Goal: Transaction & Acquisition: Purchase product/service

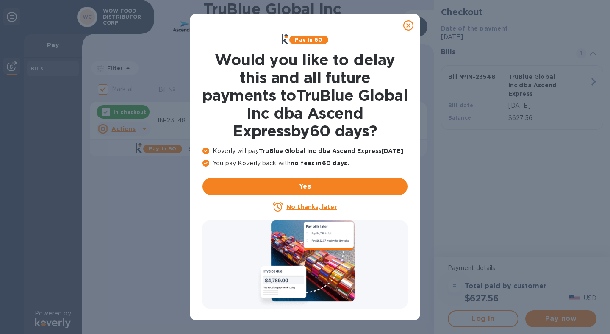
click at [407, 24] on icon at bounding box center [408, 25] width 10 height 10
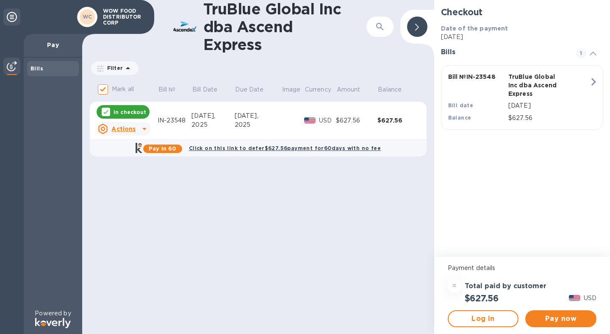
click at [140, 128] on icon at bounding box center [144, 129] width 10 height 10
click at [132, 163] on b "Open bill" at bounding box center [134, 163] width 28 height 7
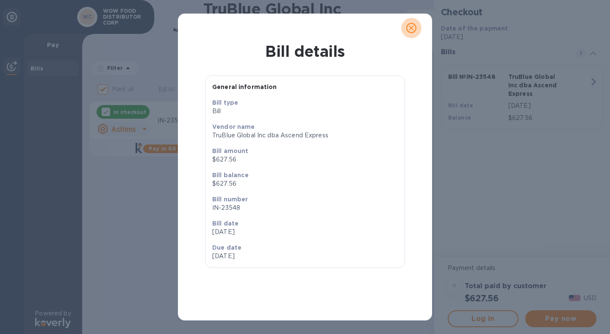
click at [413, 25] on icon "close" at bounding box center [411, 28] width 8 height 8
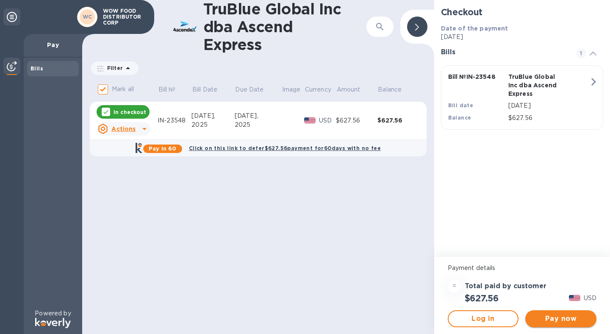
click at [566, 322] on span "Pay now" at bounding box center [561, 318] width 58 height 10
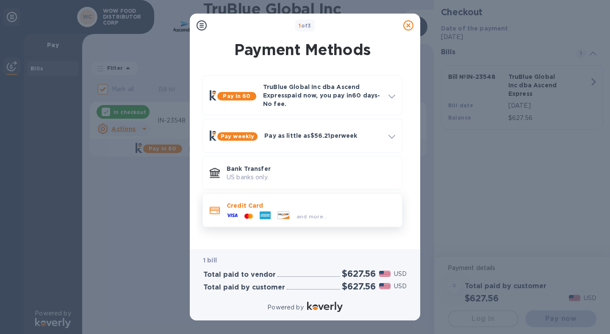
click at [354, 215] on div "and more..." at bounding box center [311, 214] width 169 height 9
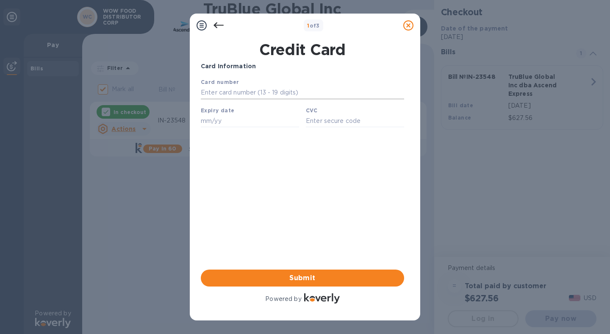
click at [267, 91] on input "text" at bounding box center [302, 92] width 203 height 13
type input "3798 3463 1681 009"
click at [267, 119] on input "text" at bounding box center [250, 120] width 98 height 13
type input "10/26"
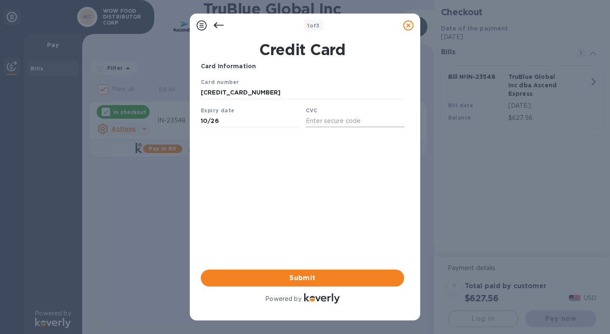
click at [346, 122] on input "text" at bounding box center [355, 120] width 98 height 13
click at [264, 91] on input "3798 3463 1681 009" at bounding box center [302, 92] width 203 height 13
click at [335, 121] on input "text" at bounding box center [355, 120] width 98 height 13
type input "3688"
click at [307, 280] on span "Submit" at bounding box center [303, 278] width 190 height 10
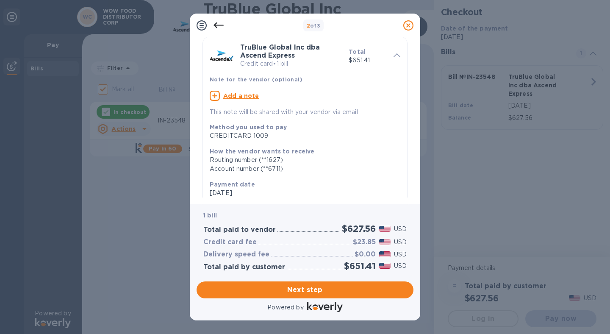
scroll to position [32, 0]
click at [239, 95] on u "Add a note" at bounding box center [241, 94] width 36 height 7
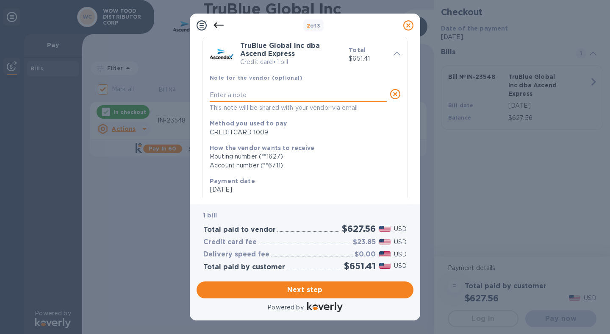
click at [269, 94] on textarea at bounding box center [298, 94] width 177 height 7
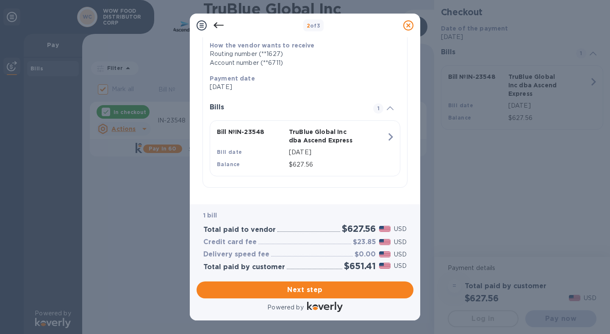
scroll to position [0, 0]
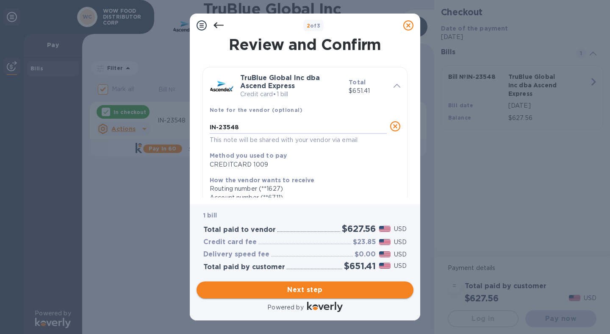
type textarea "IN-23548"
click at [306, 296] on button "Next step" at bounding box center [305, 289] width 217 height 17
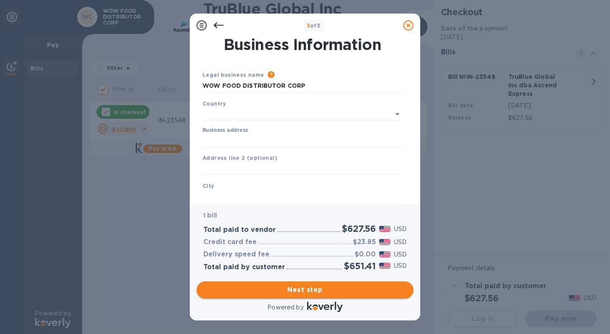
type input "United States"
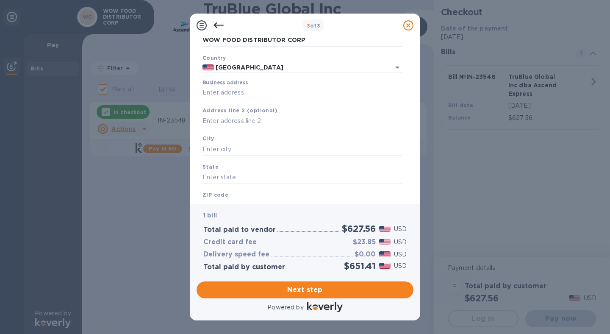
scroll to position [33, 0]
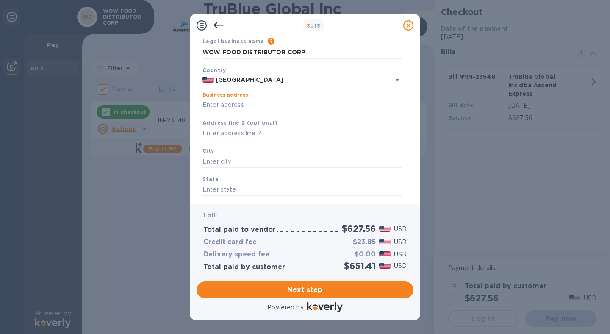
click at [297, 101] on input "Business address" at bounding box center [302, 105] width 200 height 13
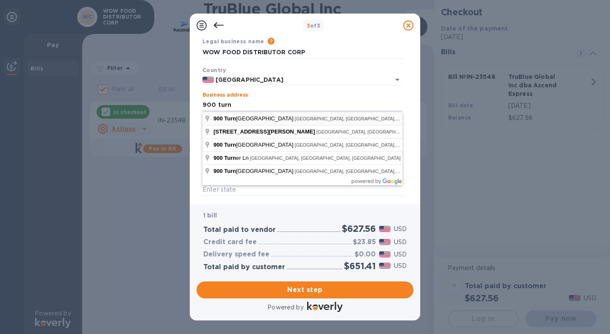
type input "900 Turnbull Canyon Road"
type input "City of Industry"
type input "CA"
type input "91745"
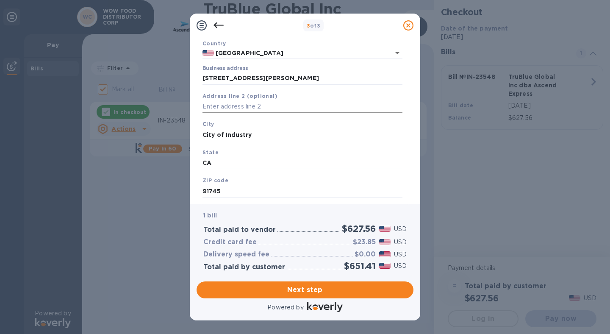
scroll to position [81, 0]
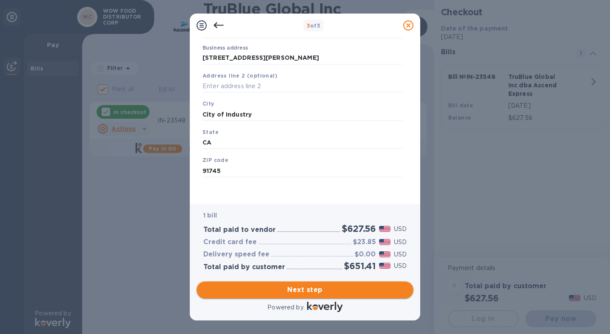
click at [307, 292] on span "Next step" at bounding box center [304, 290] width 203 height 10
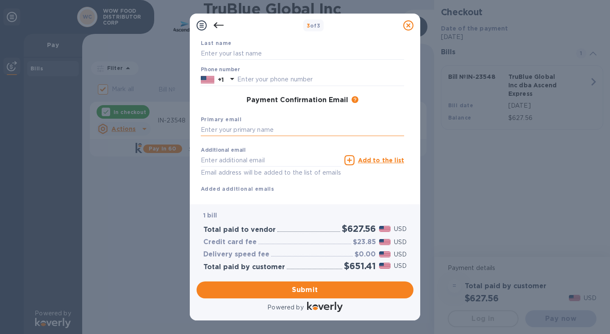
click at [246, 130] on input "text" at bounding box center [302, 130] width 203 height 13
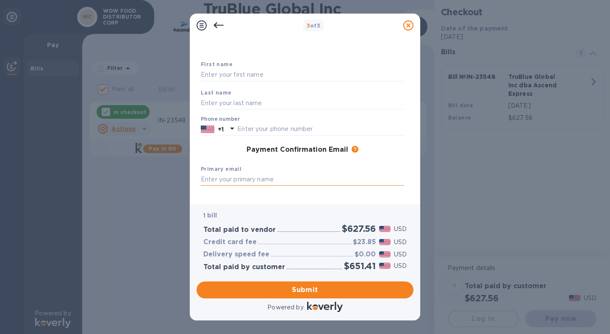
scroll to position [0, 0]
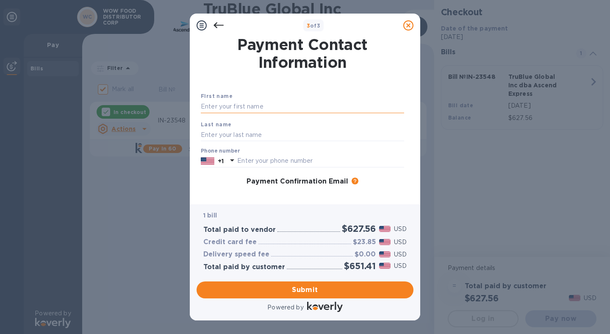
click at [261, 109] on input "text" at bounding box center [302, 106] width 203 height 13
type input "Analiza"
click at [229, 136] on input "text" at bounding box center [302, 134] width 203 height 13
type input "Nieva"
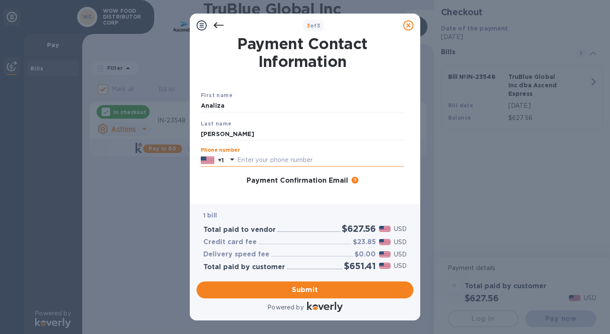
click at [255, 162] on input "text" at bounding box center [320, 160] width 167 height 13
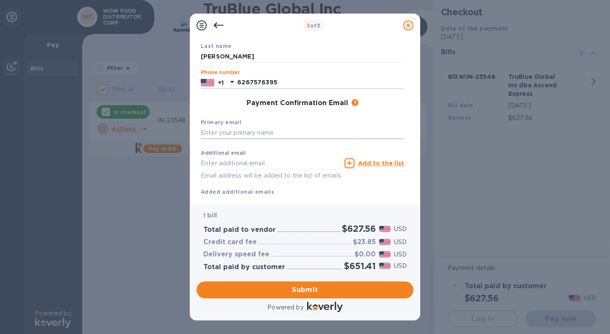
scroll to position [80, 0]
type input "6267576395"
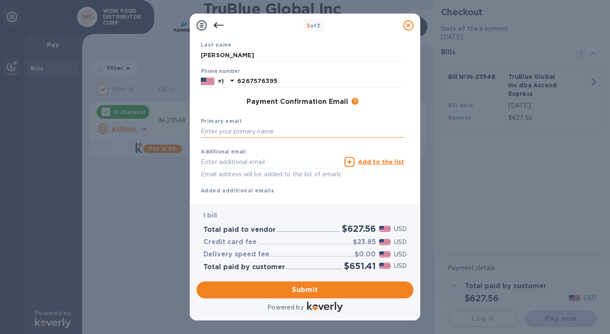
click at [248, 133] on input "text" at bounding box center [302, 131] width 203 height 13
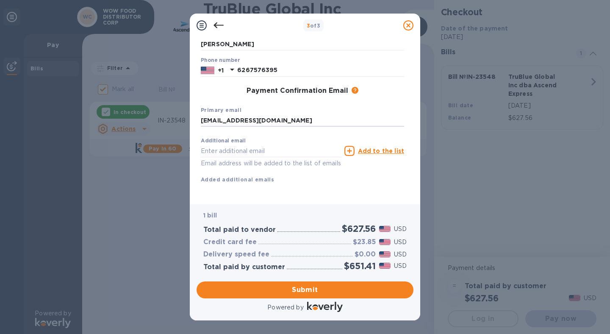
drag, startPoint x: 316, startPoint y: 110, endPoint x: 123, endPoint y: 105, distance: 192.8
click at [123, 105] on div "3 of 3 Payment Contact Information First name Analiza Last name Nieva Phone num…" at bounding box center [305, 167] width 610 height 334
type input "office@wowfooddistributor.com"
click at [249, 144] on input "text" at bounding box center [271, 150] width 140 height 13
paste input "office@wowfooddistributor.com"
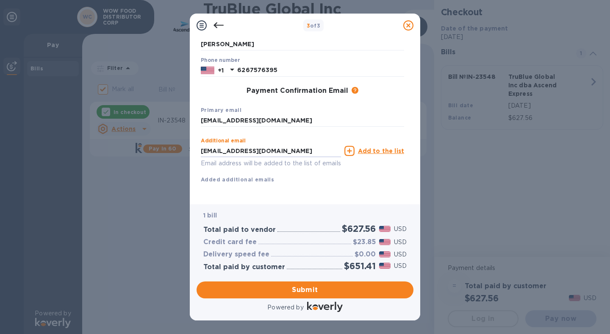
drag, startPoint x: 219, startPoint y: 140, endPoint x: 146, endPoint y: 138, distance: 72.5
click at [146, 138] on div "3 of 3 Payment Contact Information First name Analiza Last name Nieva Phone num…" at bounding box center [305, 167] width 610 height 334
type input "[PERSON_NAME][EMAIL_ADDRESS][DOMAIN_NAME]"
click at [319, 170] on div "Additional email michael@wowfooddistributor.com Email address will be added to …" at bounding box center [302, 158] width 203 height 50
click at [352, 146] on icon at bounding box center [349, 151] width 10 height 10
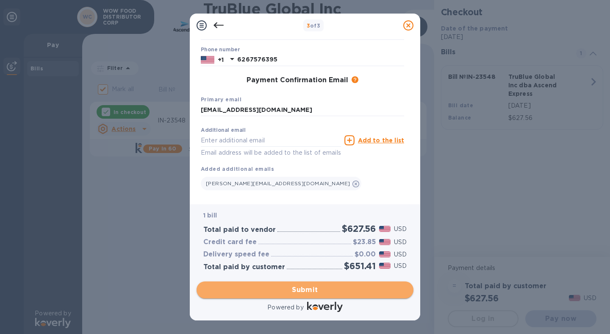
click at [308, 295] on button "Submit" at bounding box center [305, 289] width 217 height 17
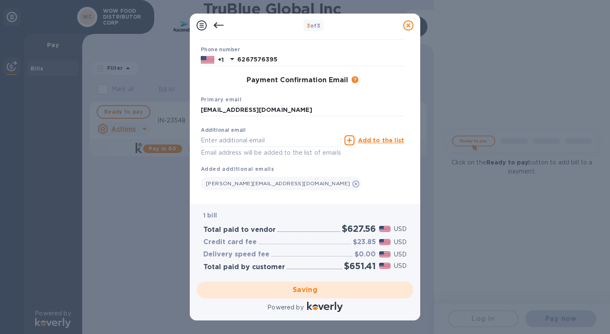
checkbox input "false"
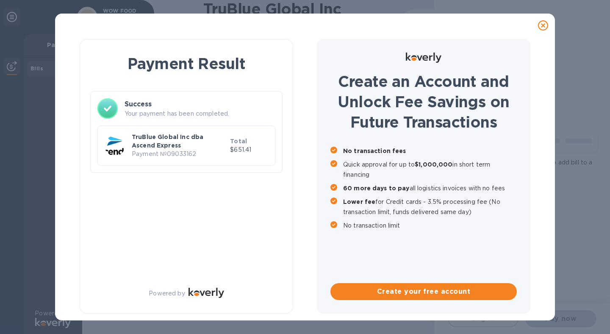
scroll to position [0, 0]
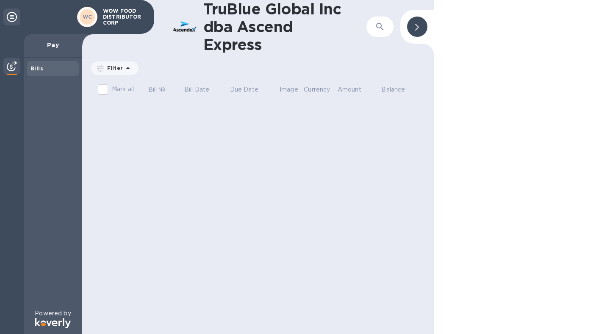
click at [129, 68] on icon at bounding box center [128, 68] width 10 height 10
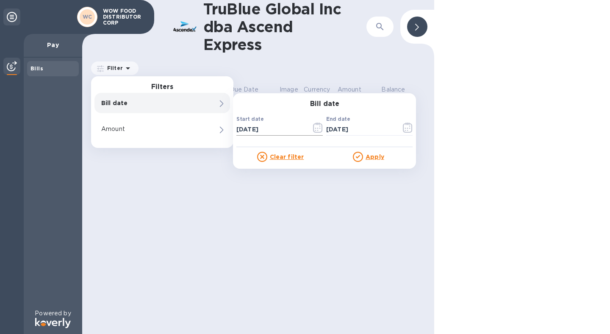
click at [318, 128] on icon "button" at bounding box center [317, 128] width 1 height 1
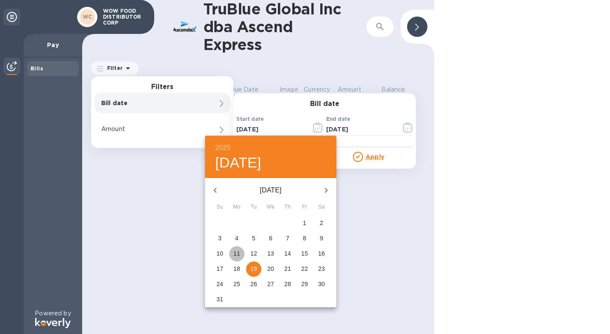
click at [236, 252] on p "11" at bounding box center [236, 253] width 7 height 8
type input "08/11/2025"
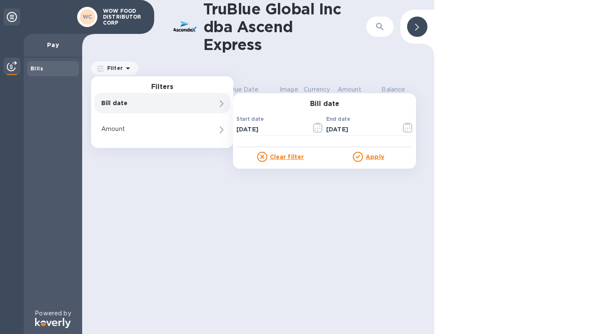
click at [369, 157] on u "Apply" at bounding box center [375, 156] width 19 height 7
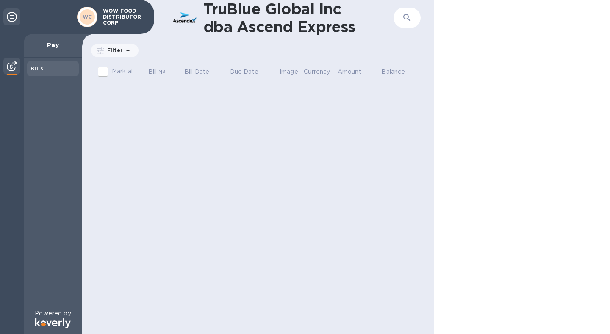
click at [103, 70] on input "Mark all" at bounding box center [103, 72] width 18 height 18
checkbox input "false"
click at [57, 64] on div "Bills" at bounding box center [52, 68] width 45 height 8
click at [123, 53] on icon at bounding box center [128, 50] width 10 height 10
click at [395, 83] on th "Balance" at bounding box center [403, 73] width 44 height 22
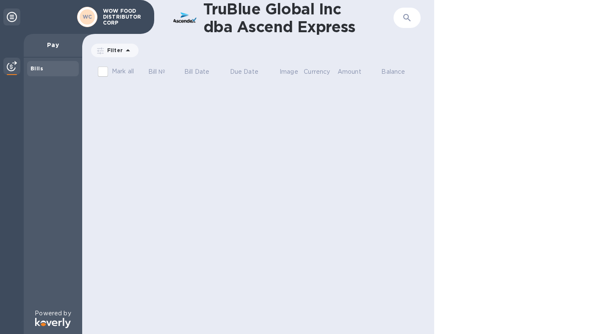
drag, startPoint x: 184, startPoint y: 241, endPoint x: 167, endPoint y: 333, distance: 93.8
click at [183, 242] on div "TruBlue Global Inc dba Ascend Express ​ Filter Bill date : 08/11/2025 to 08/19/…" at bounding box center [258, 167] width 352 height 334
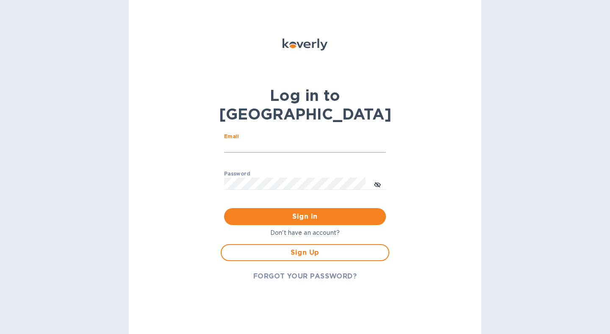
click at [288, 140] on input "Email" at bounding box center [305, 146] width 162 height 13
type input "[PERSON_NAME][EMAIL_ADDRESS][DOMAIN_NAME]"
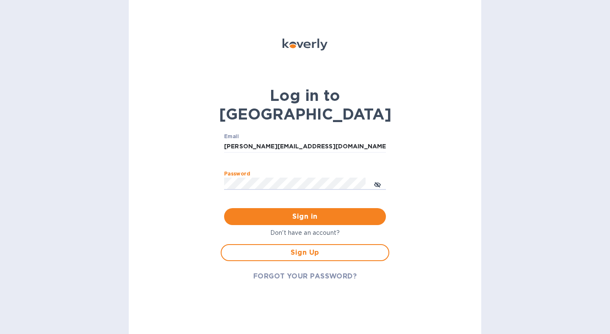
click at [224, 208] on button "Sign in" at bounding box center [305, 216] width 162 height 17
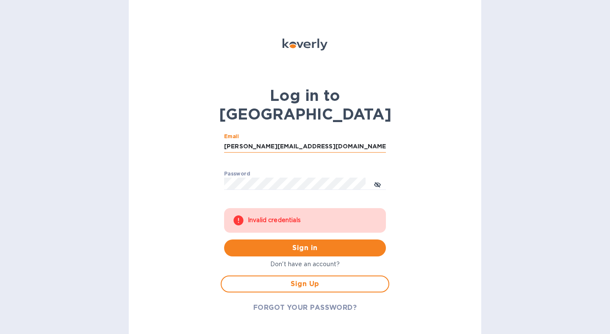
click at [351, 140] on input "[PERSON_NAME][EMAIL_ADDRESS][DOMAIN_NAME]" at bounding box center [305, 146] width 162 height 13
click at [377, 182] on icon "toggle password visibility" at bounding box center [377, 184] width 7 height 4
click at [316, 243] on span "Sign in" at bounding box center [305, 248] width 148 height 10
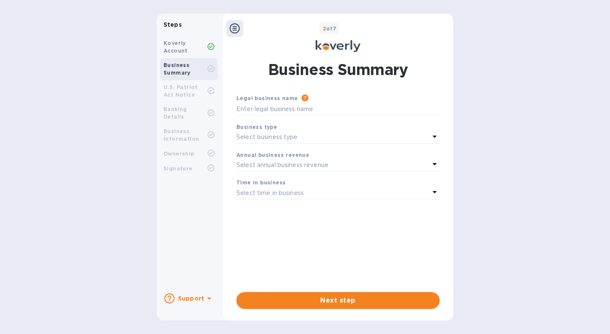
click at [177, 44] on b "Koverly Account" at bounding box center [176, 47] width 24 height 14
click at [180, 90] on div "U.S. Patriot Act Notice" at bounding box center [186, 90] width 44 height 15
drag, startPoint x: 182, startPoint y: 108, endPoint x: 177, endPoint y: 43, distance: 65.0
click at [182, 108] on b "Banking Details" at bounding box center [176, 113] width 24 height 14
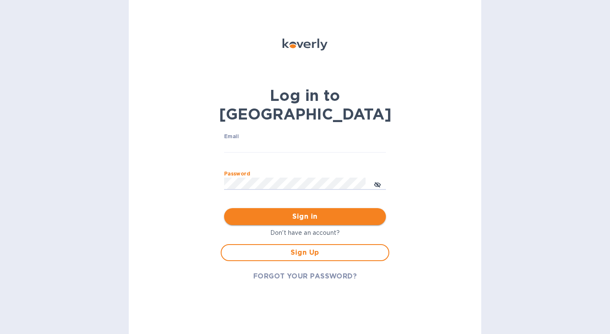
type input "[PERSON_NAME][EMAIL_ADDRESS][DOMAIN_NAME]"
click at [292, 211] on span "Sign in" at bounding box center [305, 216] width 148 height 10
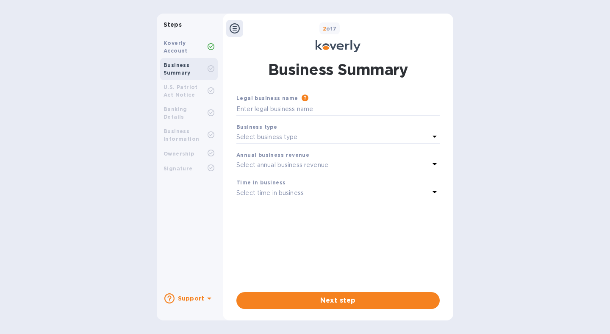
drag, startPoint x: 407, startPoint y: 113, endPoint x: 420, endPoint y: 125, distance: 18.0
click at [407, 113] on input "text" at bounding box center [337, 109] width 203 height 13
click at [436, 135] on icon at bounding box center [435, 136] width 10 height 10
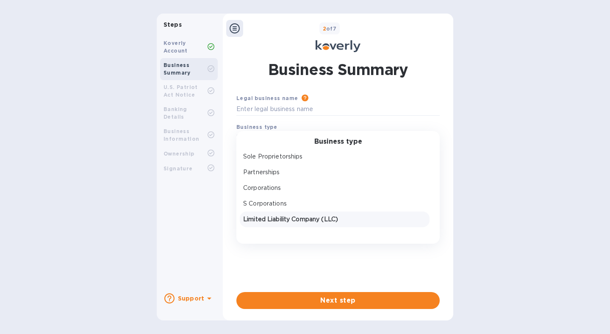
click at [341, 219] on p "Limited Liability Company (LLC)" at bounding box center [334, 219] width 183 height 9
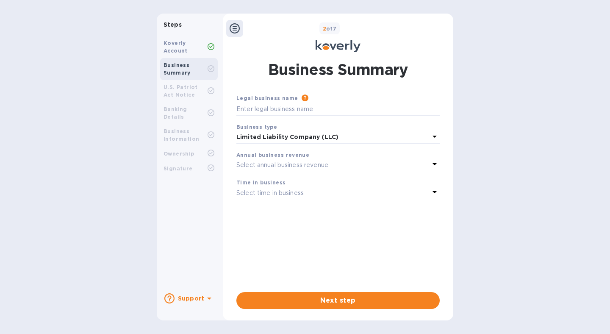
click at [434, 165] on icon at bounding box center [434, 164] width 4 height 2
click at [457, 165] on div "Steps Koverly Account Business Summary U.S. Patriot Act Notice Banking Details …" at bounding box center [305, 167] width 610 height 307
click at [434, 194] on icon at bounding box center [435, 192] width 10 height 10
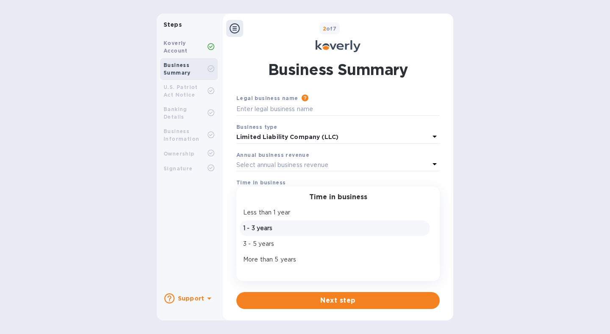
click at [271, 225] on p "1 - 3 years" at bounding box center [334, 228] width 183 height 9
